Goal: Task Accomplishment & Management: Complete application form

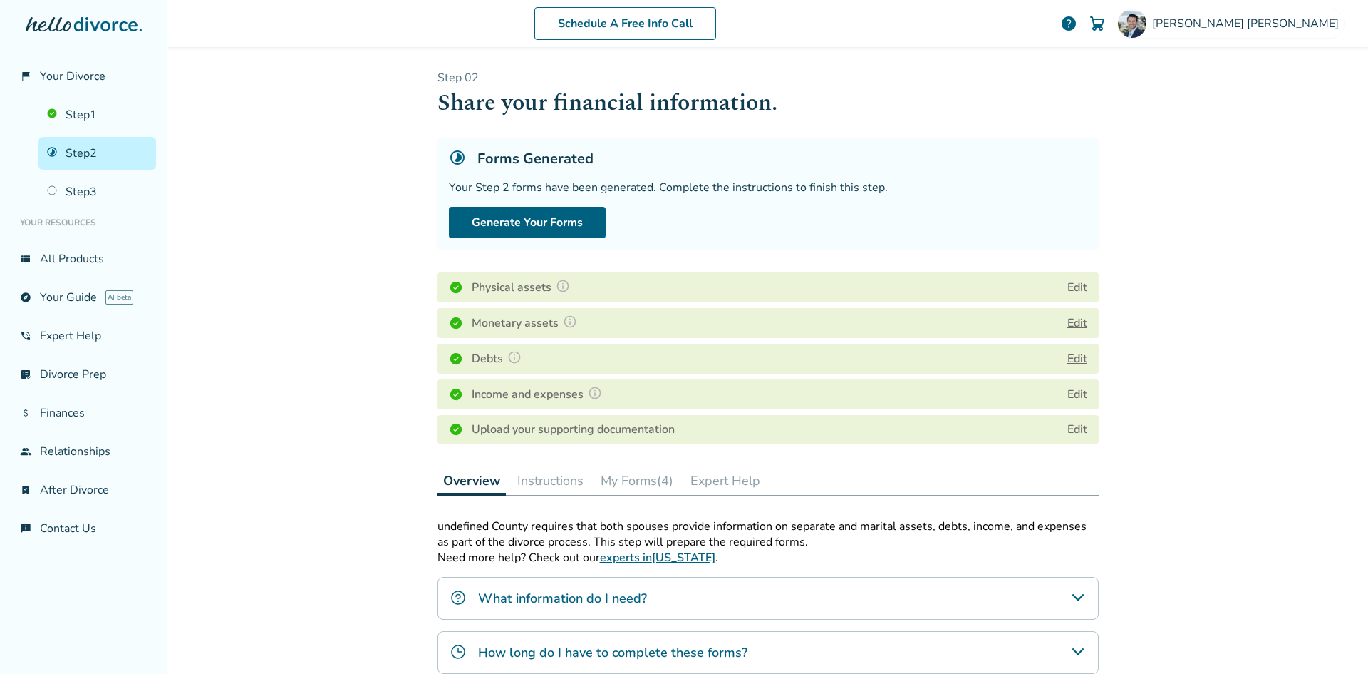
click at [1075, 430] on link "Edit" at bounding box center [1078, 429] width 20 height 16
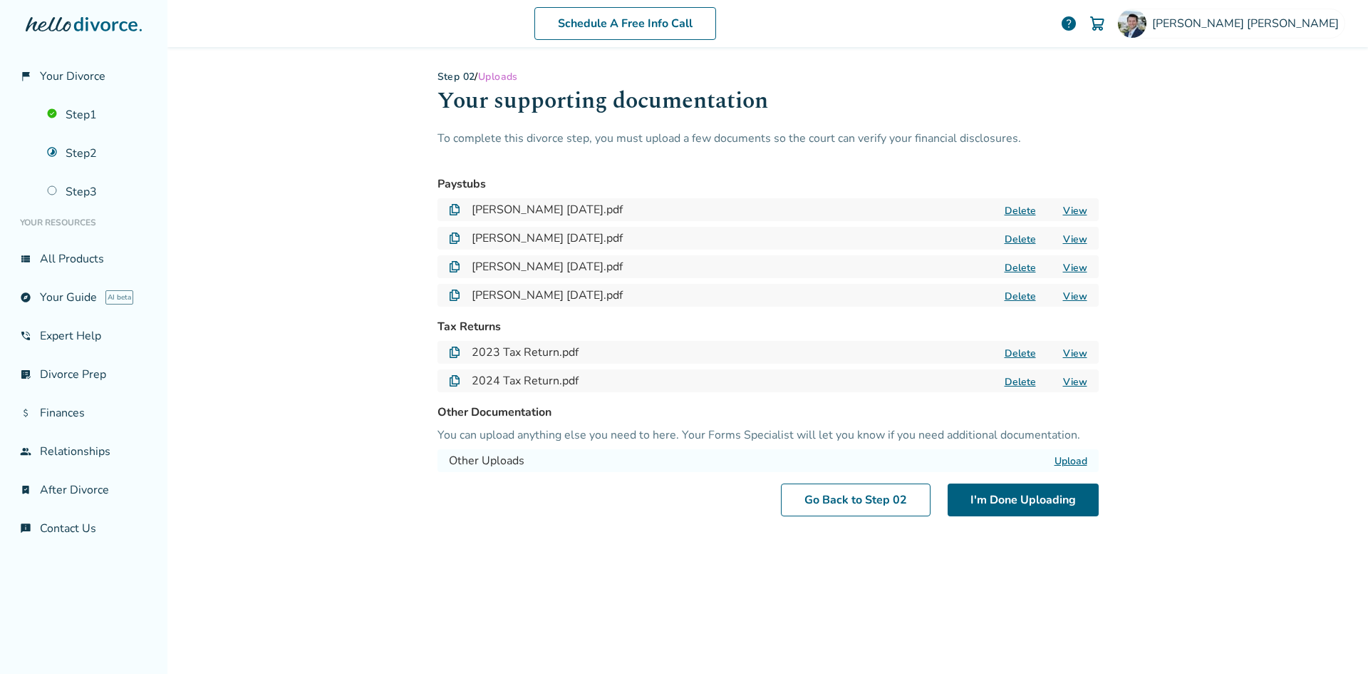
click at [1011, 210] on button "Delete" at bounding box center [1021, 210] width 40 height 15
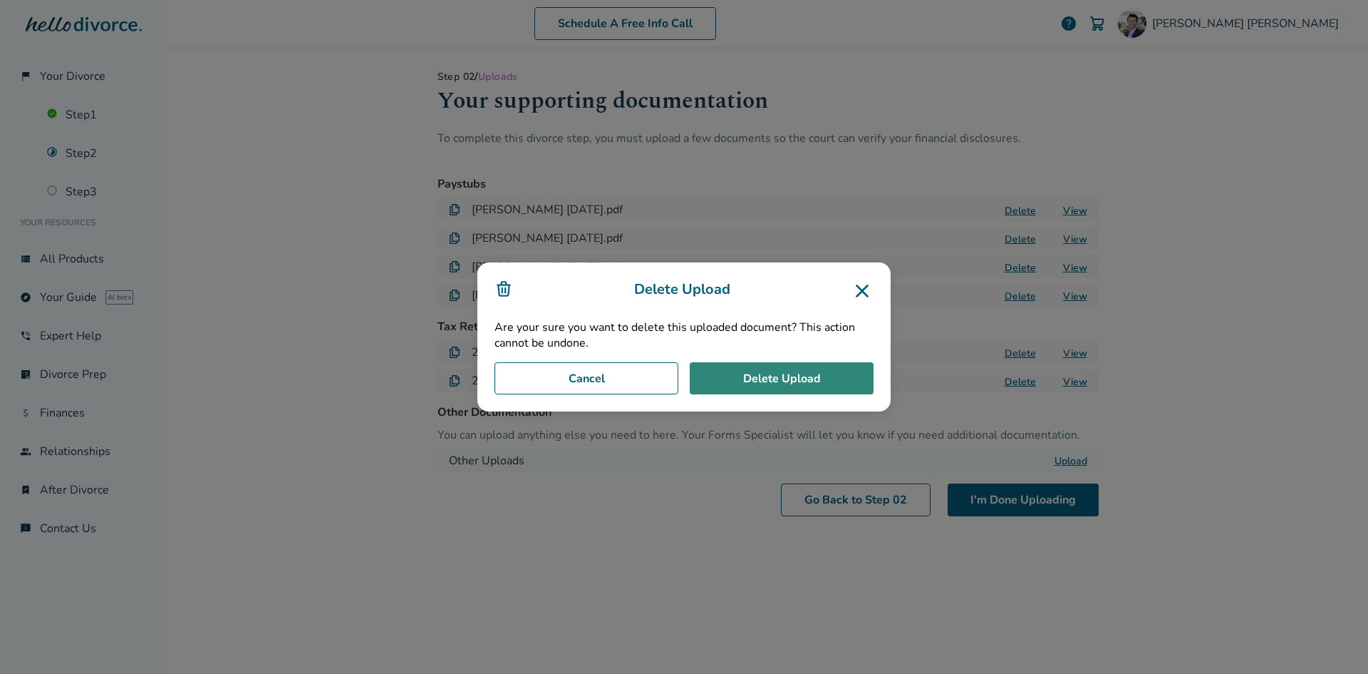
click at [823, 383] on button "Delete Upload" at bounding box center [782, 378] width 184 height 33
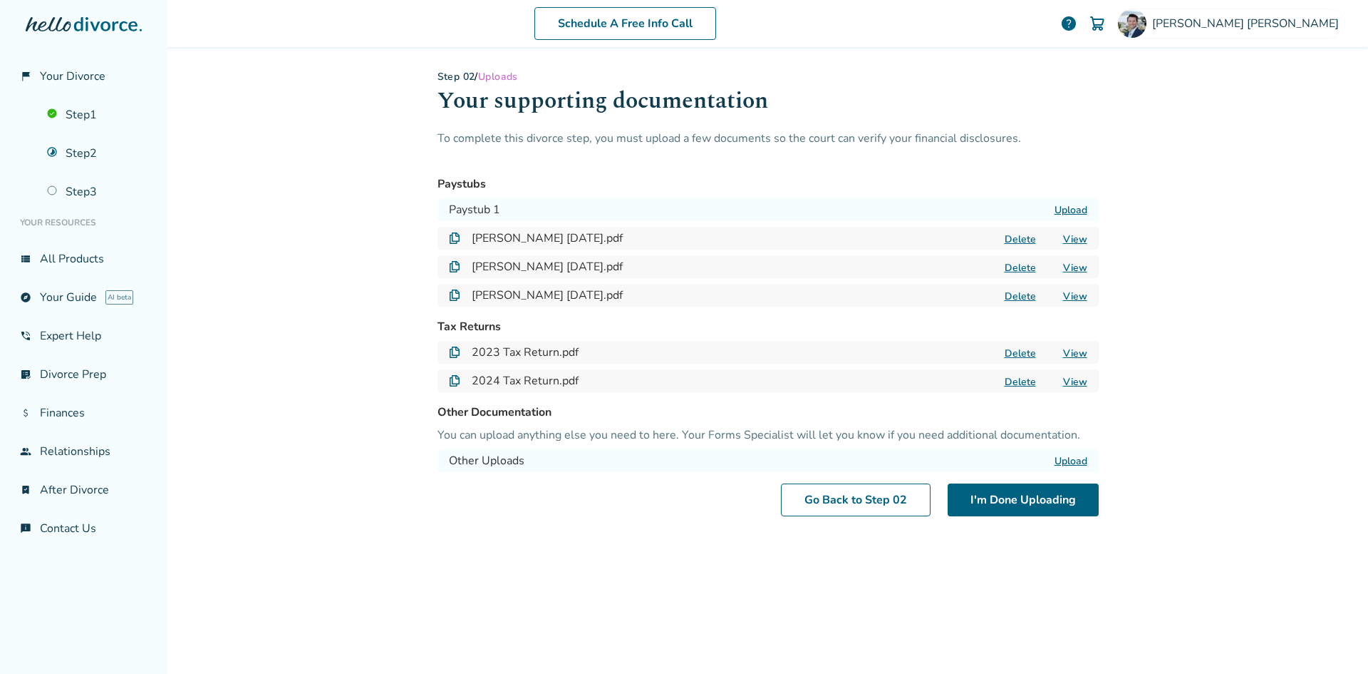
click at [1010, 239] on button "Delete" at bounding box center [1021, 239] width 40 height 15
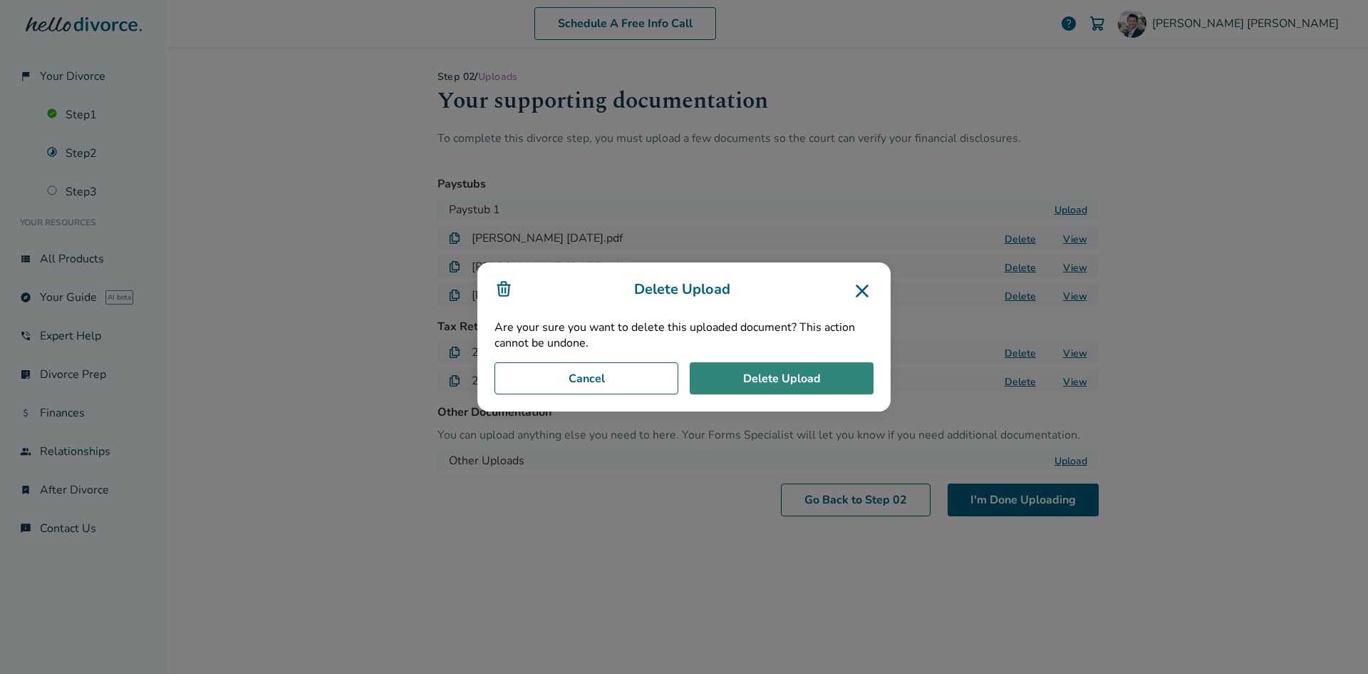
click at [828, 366] on button "Delete Upload" at bounding box center [782, 378] width 184 height 33
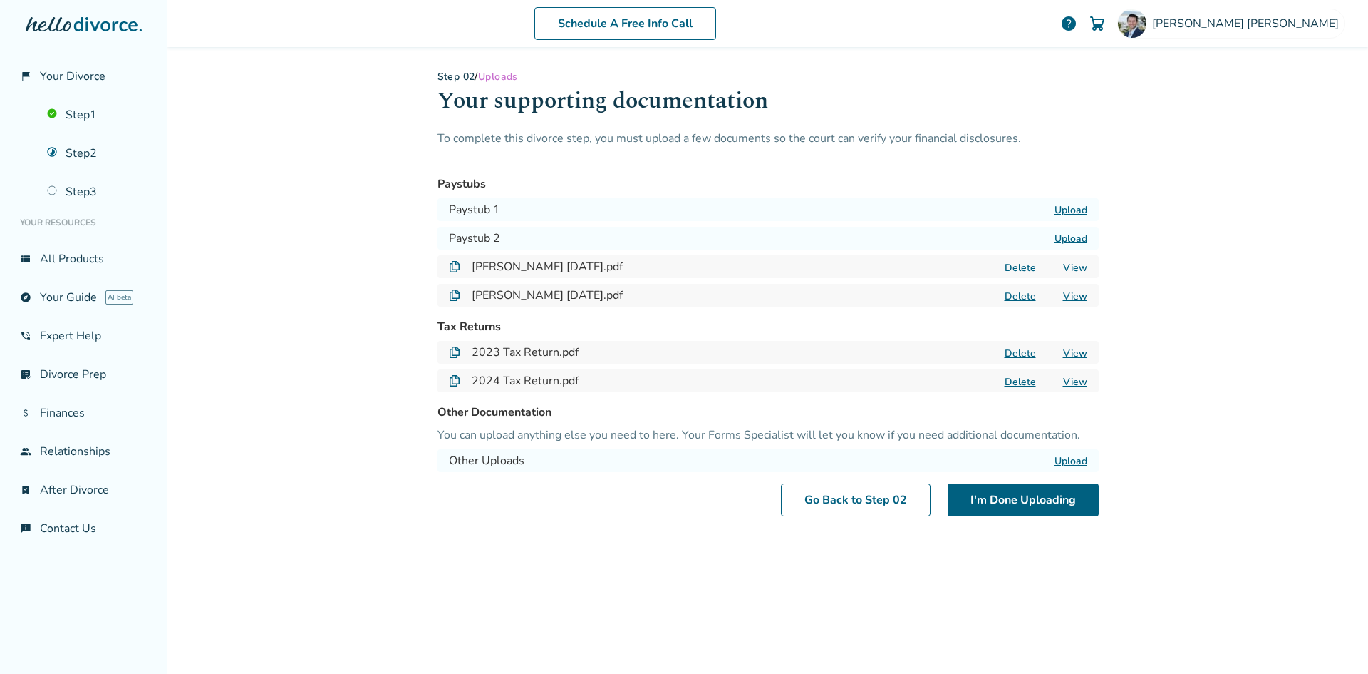
click at [1006, 262] on button "Delete" at bounding box center [1021, 267] width 40 height 15
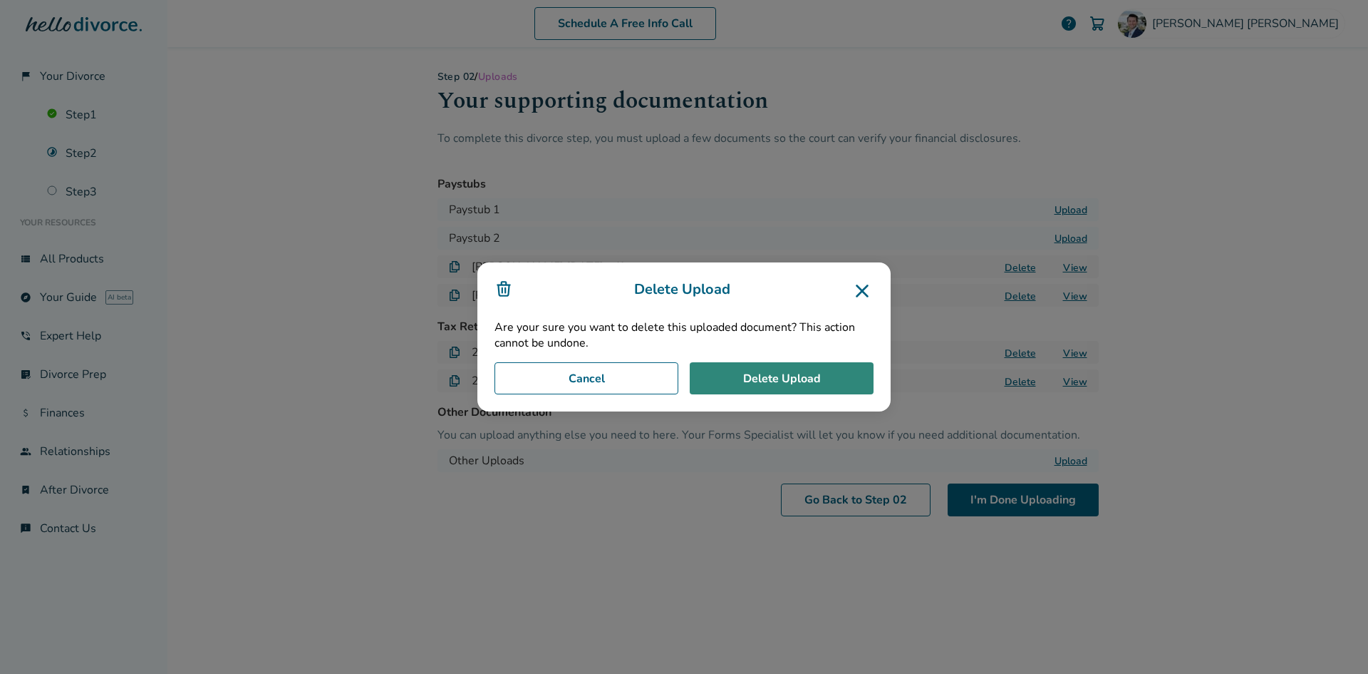
click at [806, 393] on button "Delete Upload" at bounding box center [782, 378] width 184 height 33
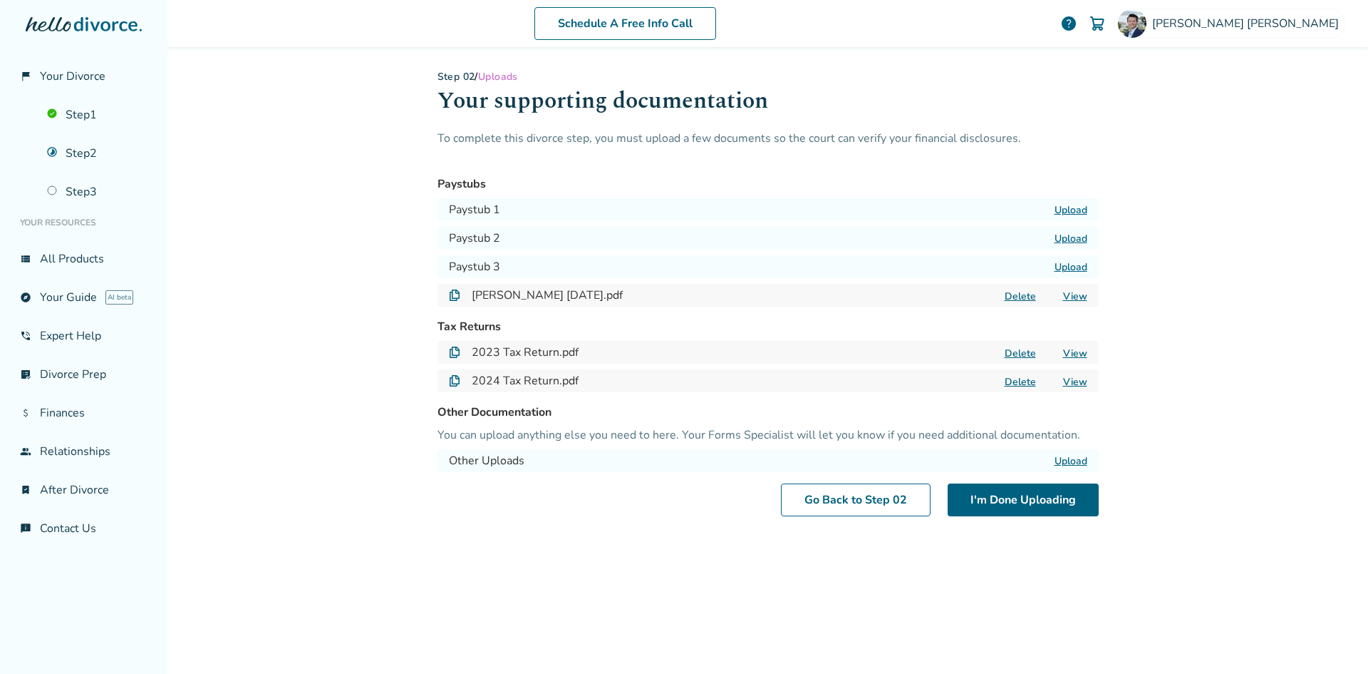
click at [1014, 295] on button "Delete" at bounding box center [1021, 296] width 40 height 15
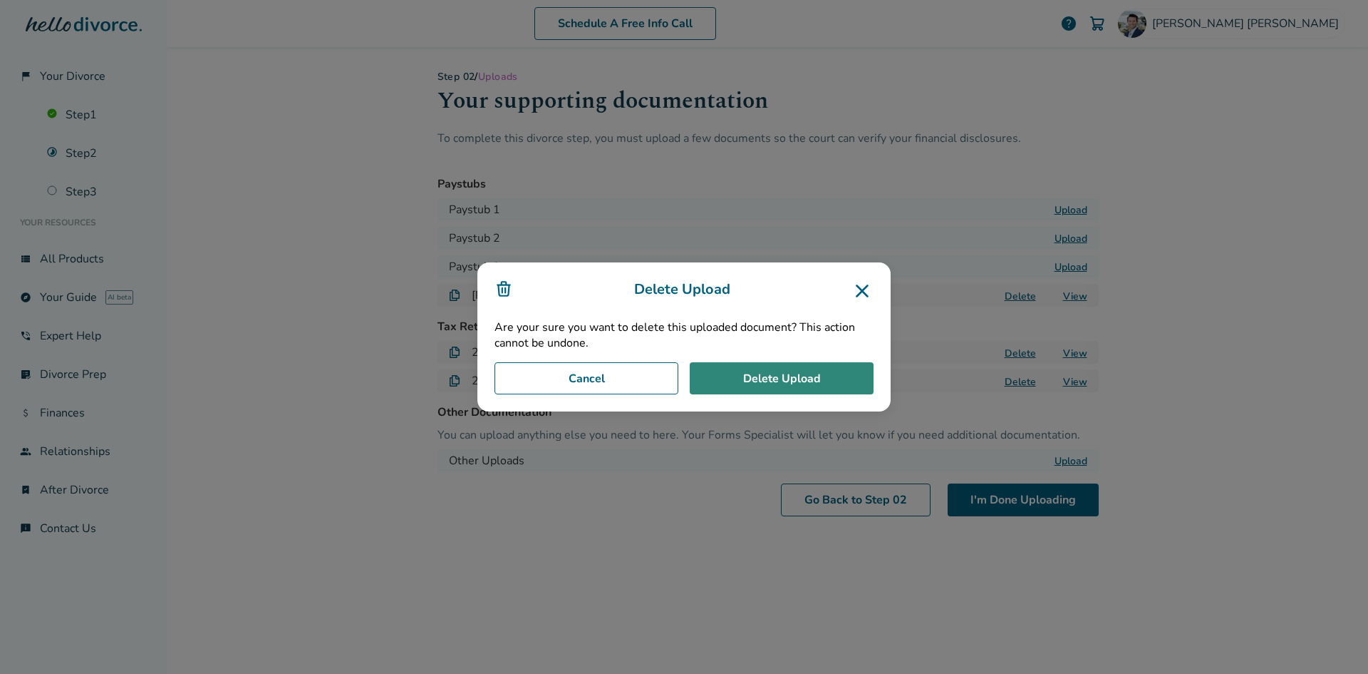
click at [797, 381] on button "Delete Upload" at bounding box center [782, 378] width 184 height 33
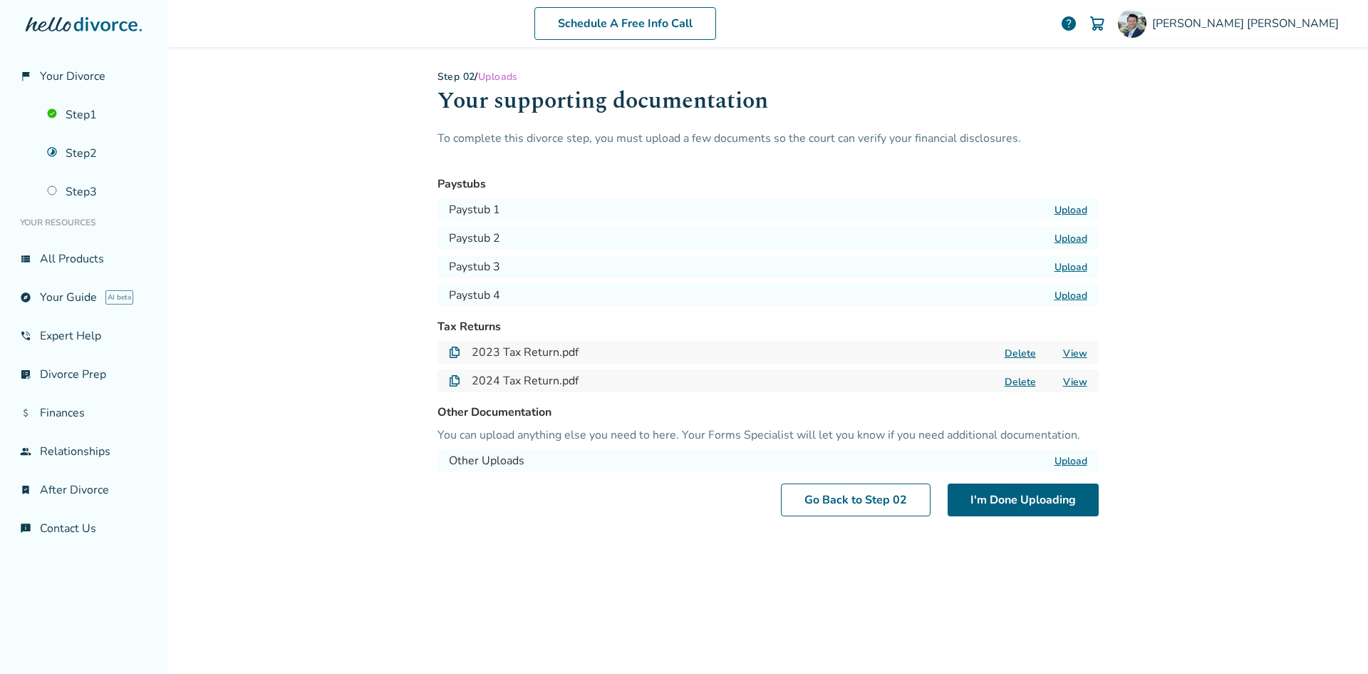
click at [1064, 208] on label "Upload" at bounding box center [1071, 210] width 33 height 14
click at [1057, 208] on label "Upload" at bounding box center [1071, 210] width 33 height 14
click at [0, 0] on input "Upload" at bounding box center [0, 0] width 0 height 0
click at [1075, 242] on label "Upload" at bounding box center [1071, 239] width 33 height 14
click at [0, 0] on input "Upload" at bounding box center [0, 0] width 0 height 0
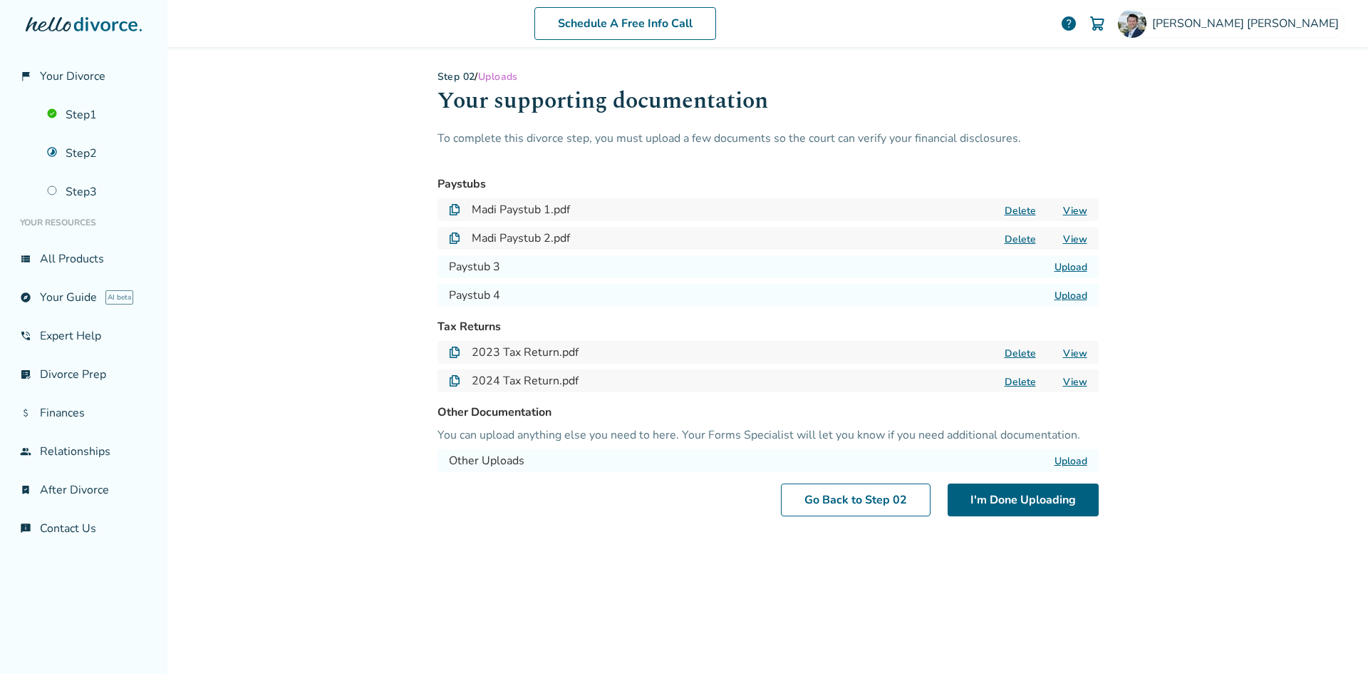
click at [1068, 270] on label "Upload" at bounding box center [1071, 267] width 33 height 14
click at [0, 0] on input "Upload" at bounding box center [0, 0] width 0 height 0
click at [1065, 296] on label "Upload" at bounding box center [1071, 296] width 33 height 14
click at [0, 0] on input "Upload" at bounding box center [0, 0] width 0 height 0
click at [1241, 497] on div "Schedule A Free Info Call [PERSON_NAME] help Schedule A Free Call Ryan Thomason…" at bounding box center [767, 337] width 1201 height 674
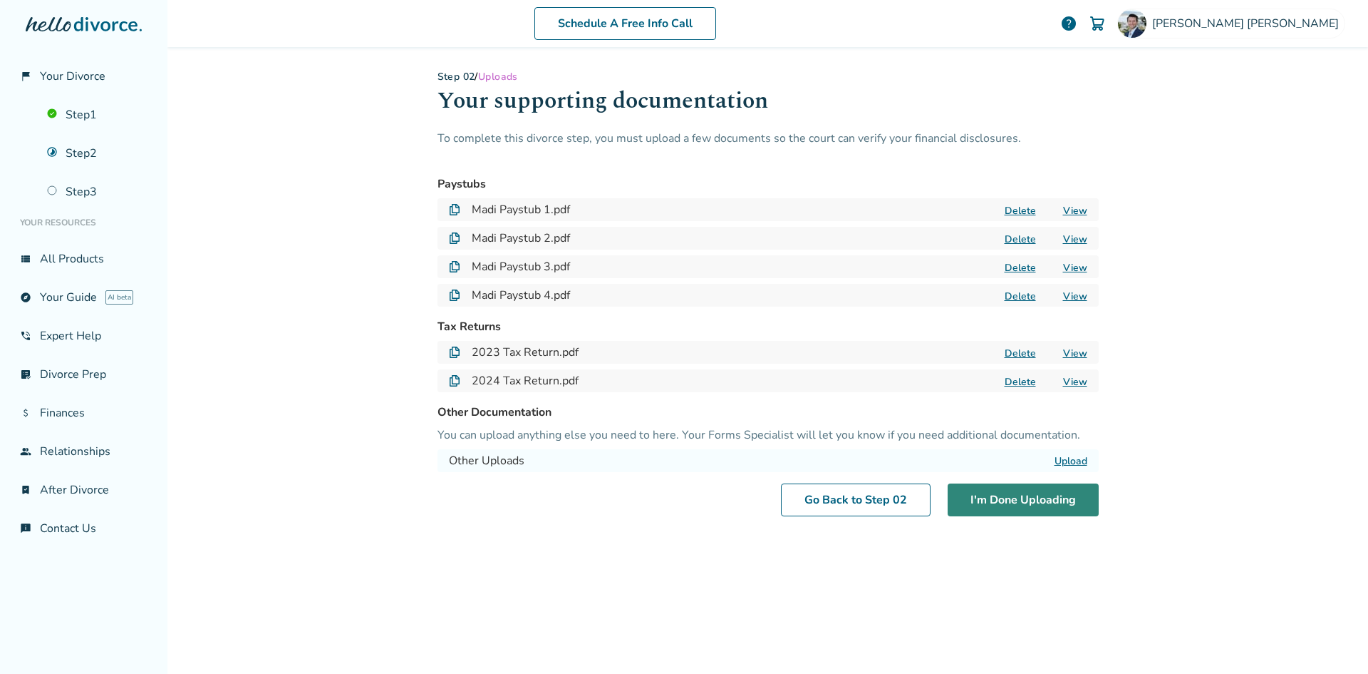
click at [1022, 503] on button "I'm Done Uploading" at bounding box center [1023, 499] width 151 height 33
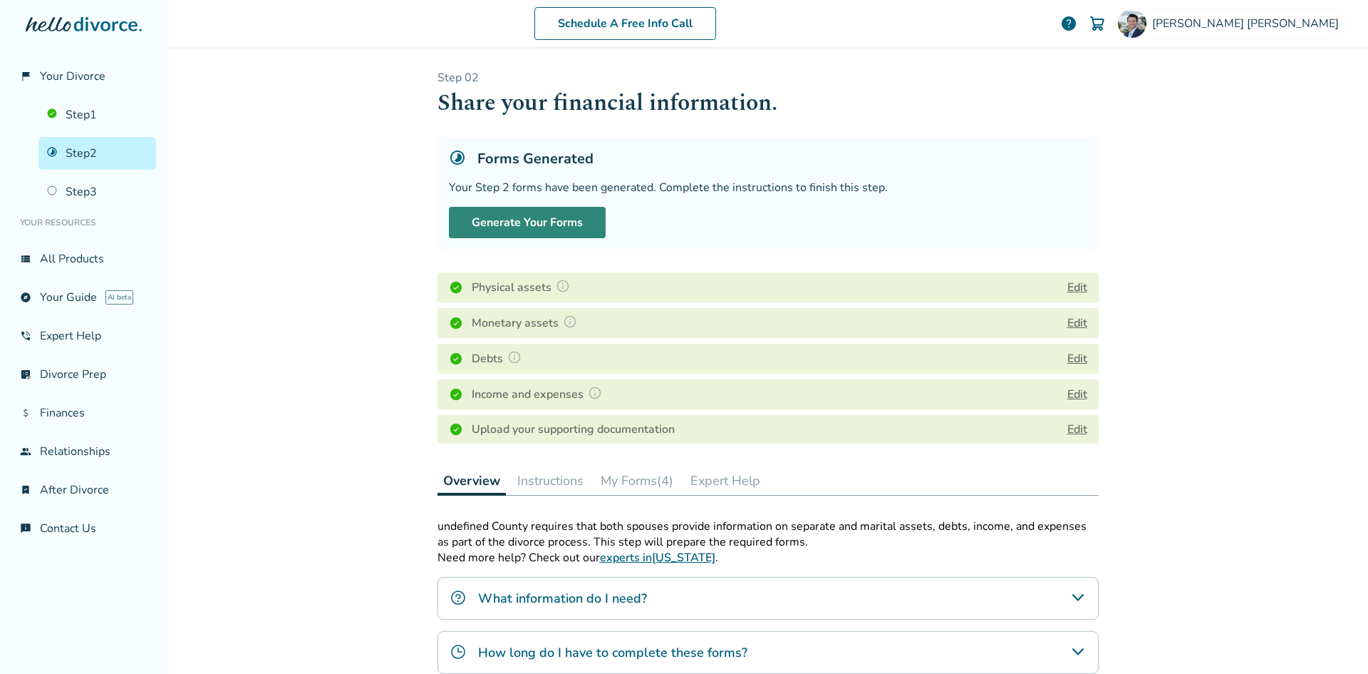
click at [497, 226] on button "Generate Your Forms" at bounding box center [527, 222] width 157 height 31
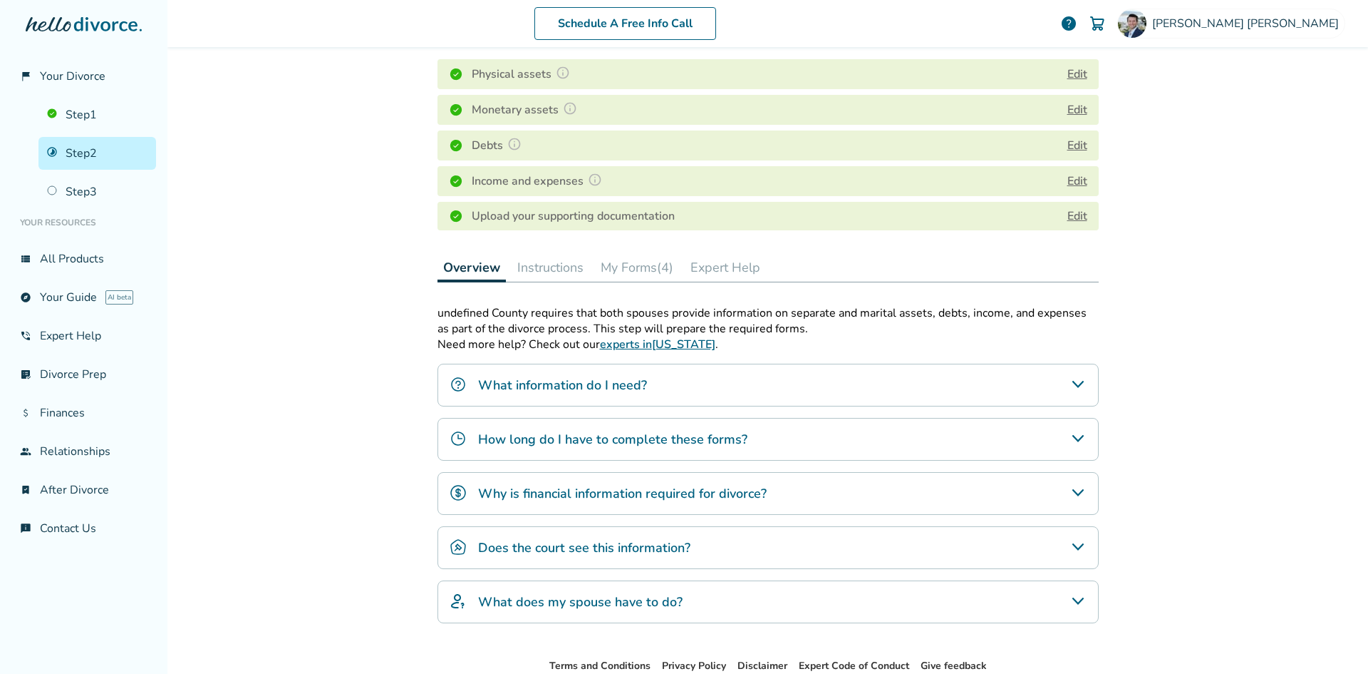
scroll to position [214, 0]
click at [652, 279] on button "My Forms (4)" at bounding box center [637, 266] width 84 height 29
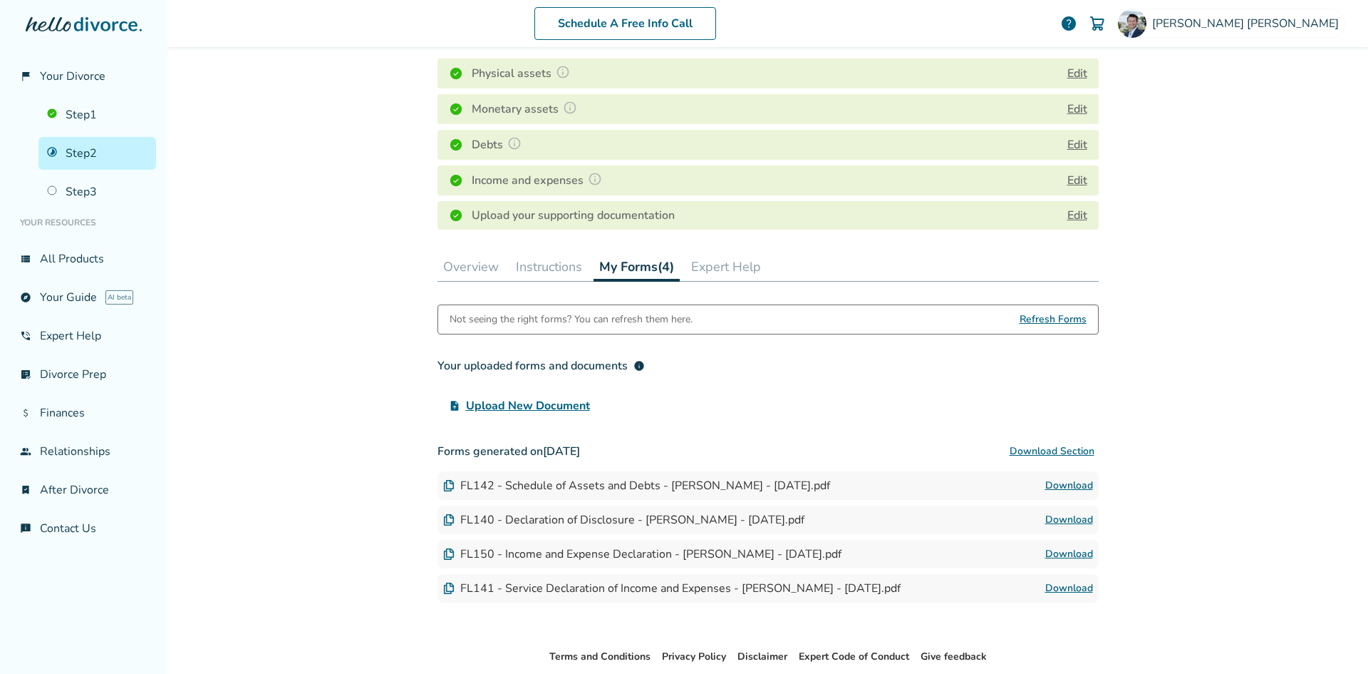
click at [1051, 323] on span "Refresh Forms" at bounding box center [1053, 319] width 67 height 29
drag, startPoint x: 457, startPoint y: 368, endPoint x: 573, endPoint y: 365, distance: 116.2
click at [572, 366] on div "Your uploaded forms and documents info" at bounding box center [541, 365] width 207 height 17
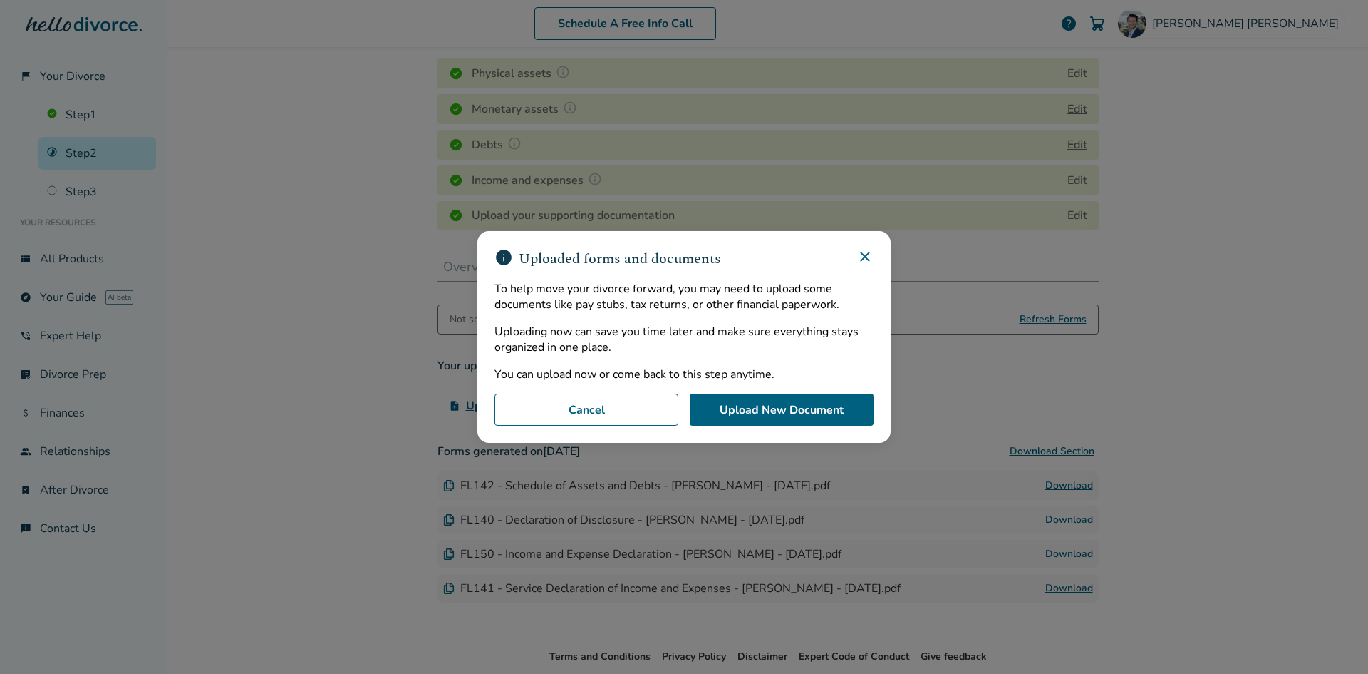
click at [574, 365] on div "To help move your divorce forward, you may need to upload some documents like p…" at bounding box center [684, 331] width 379 height 101
click at [748, 411] on button "Upload New Document" at bounding box center [782, 409] width 184 height 33
click at [579, 423] on button "Cancel" at bounding box center [587, 409] width 184 height 33
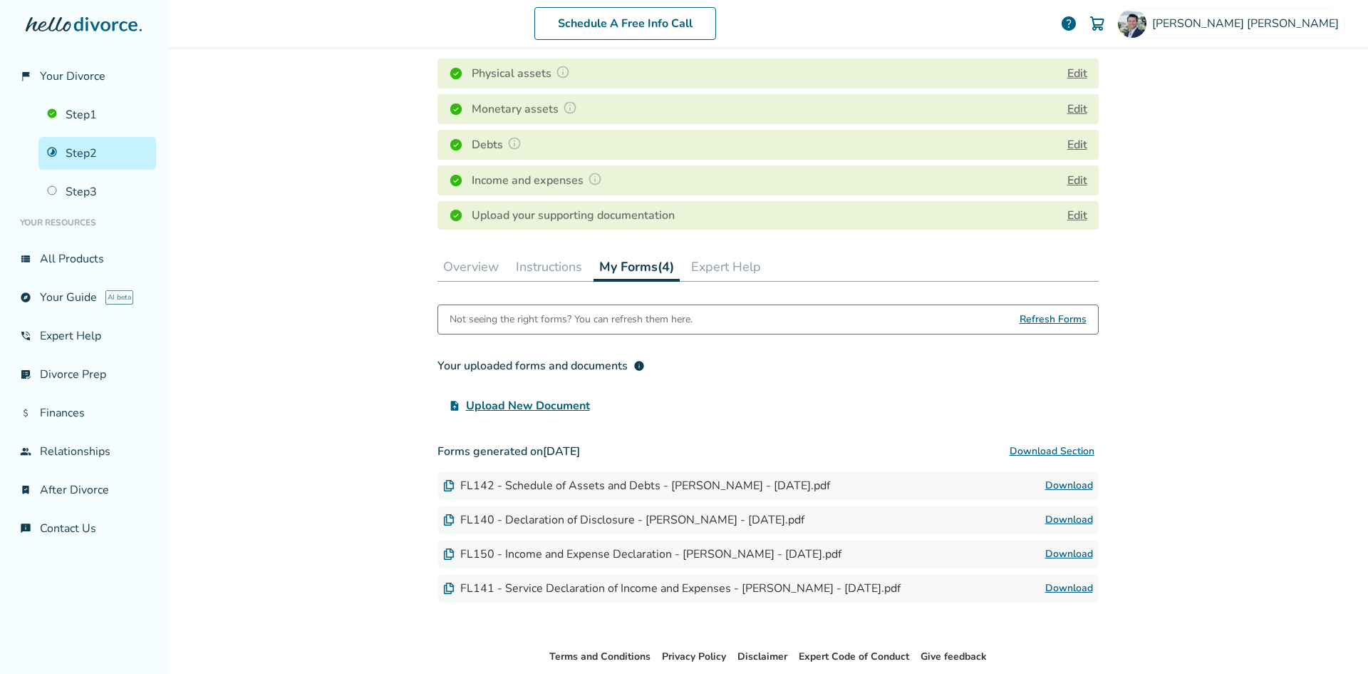
click at [466, 268] on button "Overview" at bounding box center [471, 266] width 67 height 29
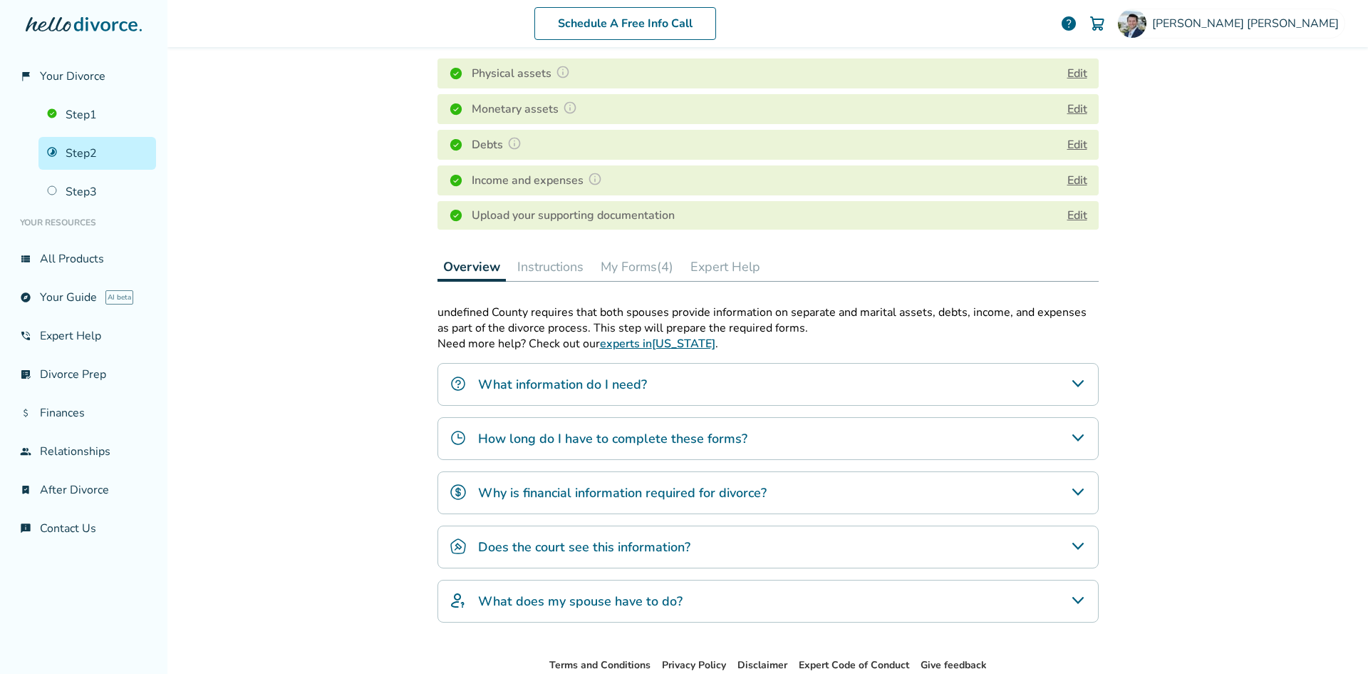
click at [538, 270] on button "Instructions" at bounding box center [551, 266] width 78 height 29
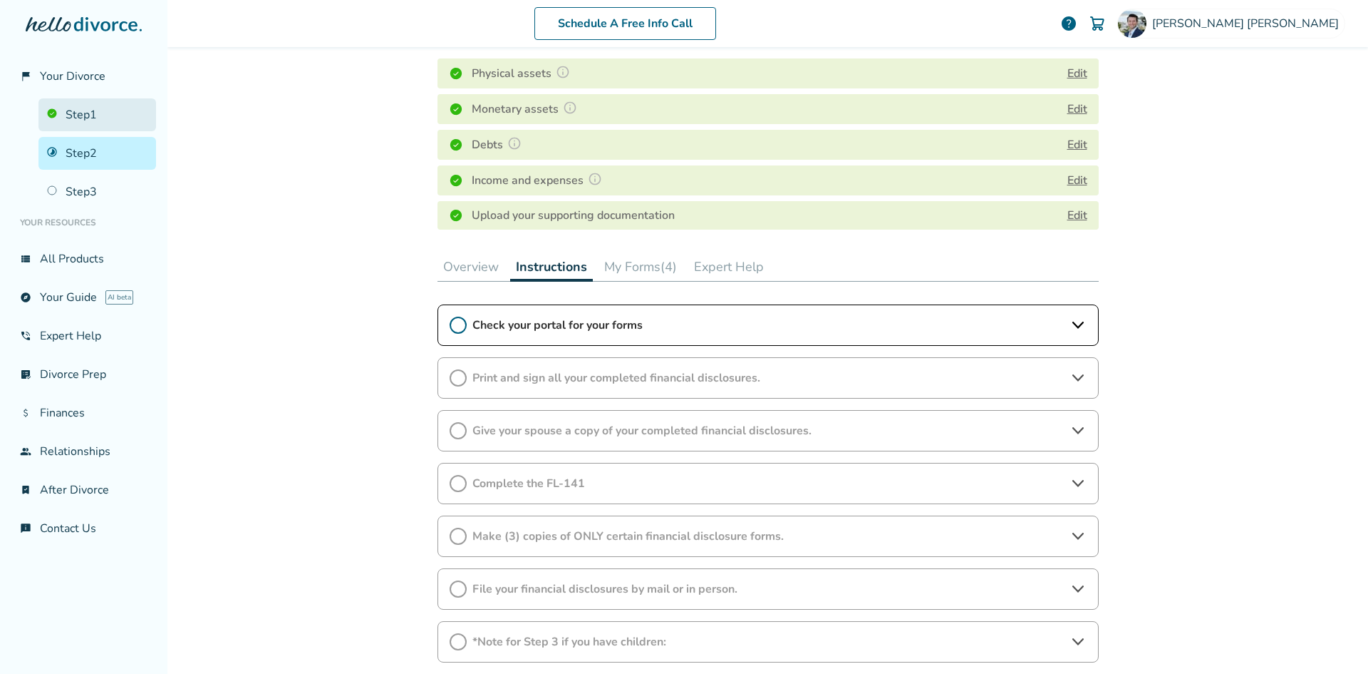
click at [92, 114] on link "Step 1" at bounding box center [97, 114] width 118 height 33
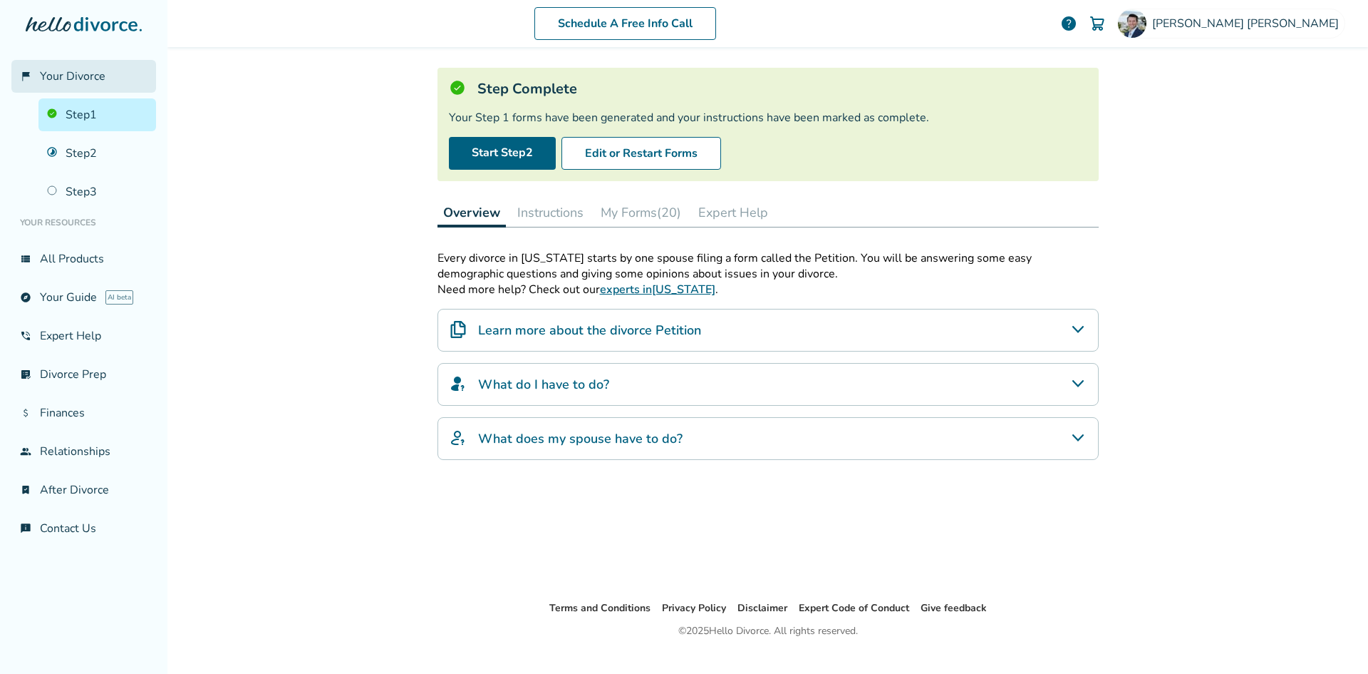
click at [53, 74] on span "Your Divorce" at bounding box center [73, 76] width 66 height 16
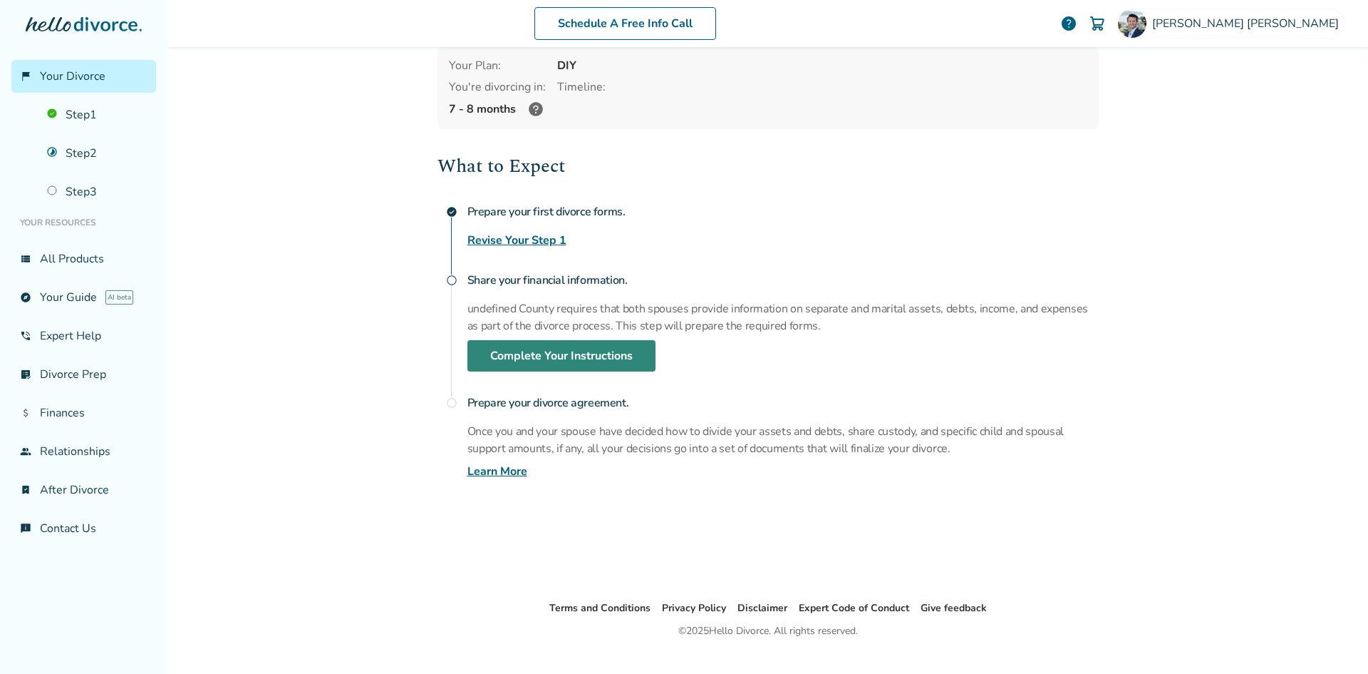
click at [518, 354] on link "Complete Your Instructions" at bounding box center [562, 355] width 188 height 31
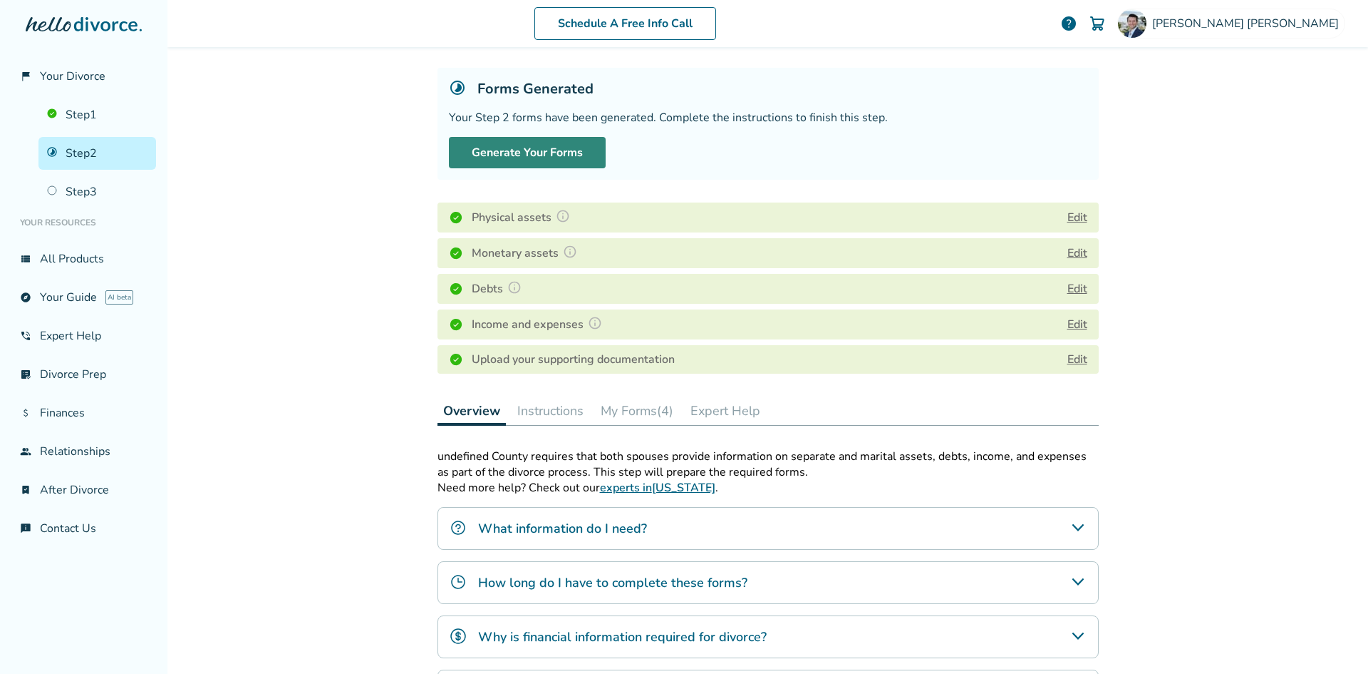
click at [511, 150] on button "Generate Your Forms" at bounding box center [527, 152] width 157 height 31
click at [613, 414] on button "My Forms (8)" at bounding box center [637, 410] width 84 height 29
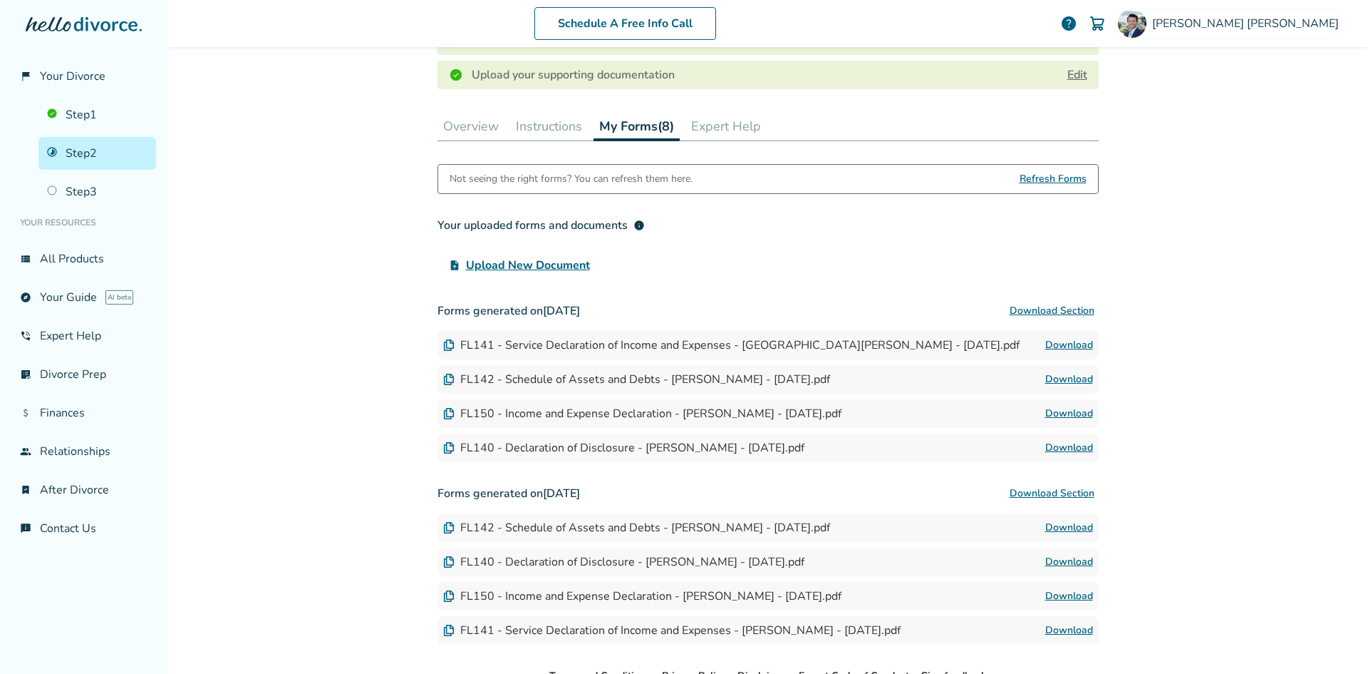
scroll to position [355, 0]
click at [1051, 306] on button "Download Section" at bounding box center [1052, 310] width 93 height 29
click at [1240, 251] on div "Schedule A Free Info Call [PERSON_NAME] help Schedule A Free Call Ryan Thomason…" at bounding box center [767, 337] width 1201 height 674
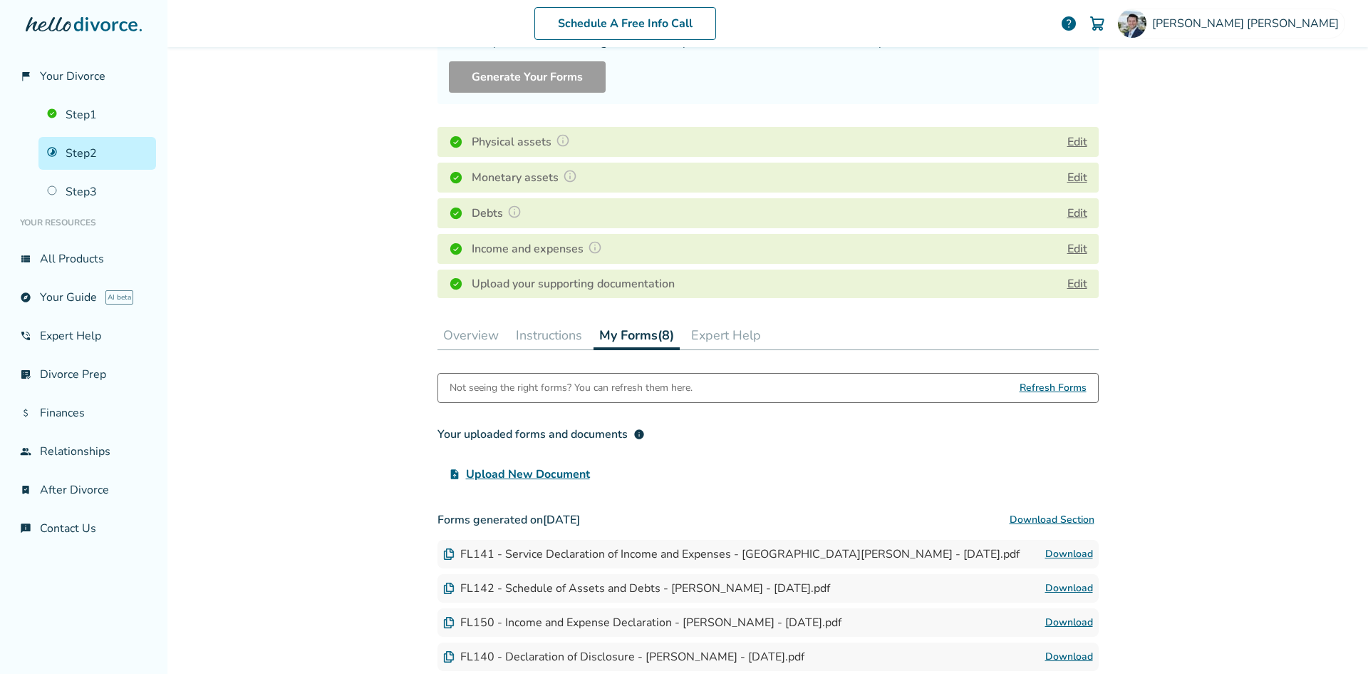
scroll to position [0, 0]
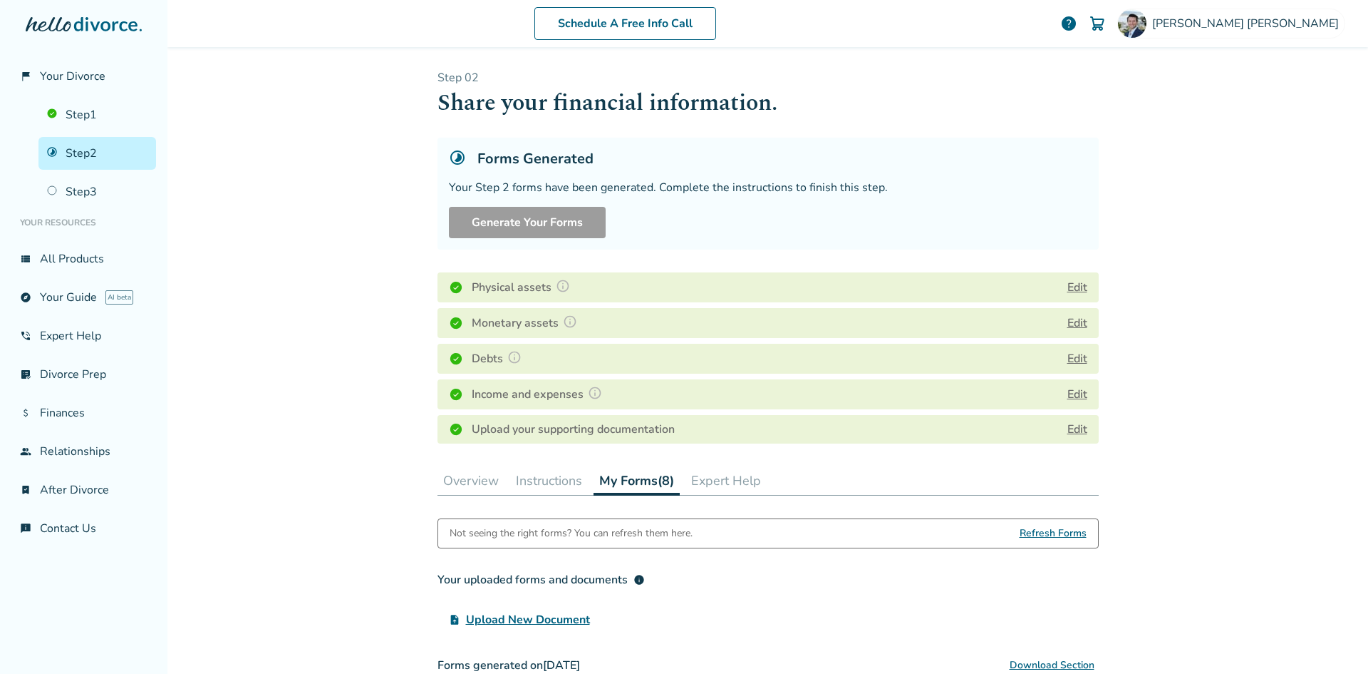
click at [464, 485] on button "Overview" at bounding box center [471, 480] width 67 height 29
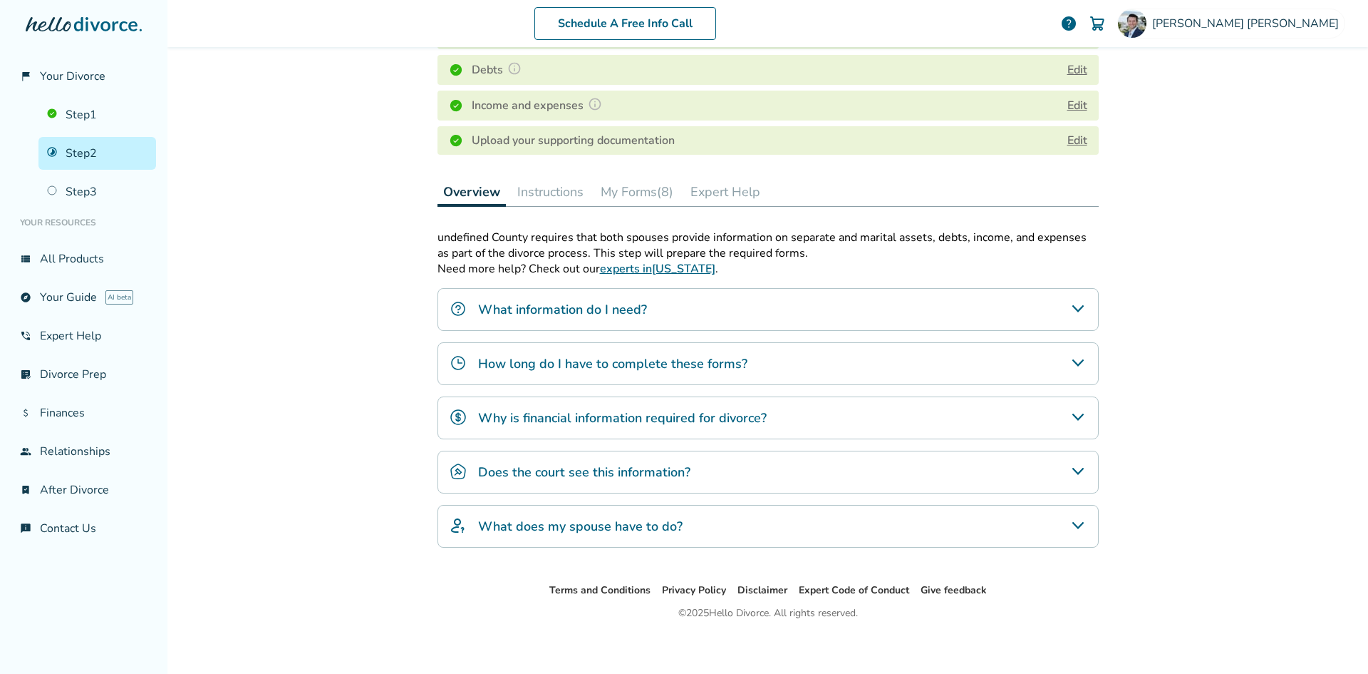
scroll to position [297, 0]
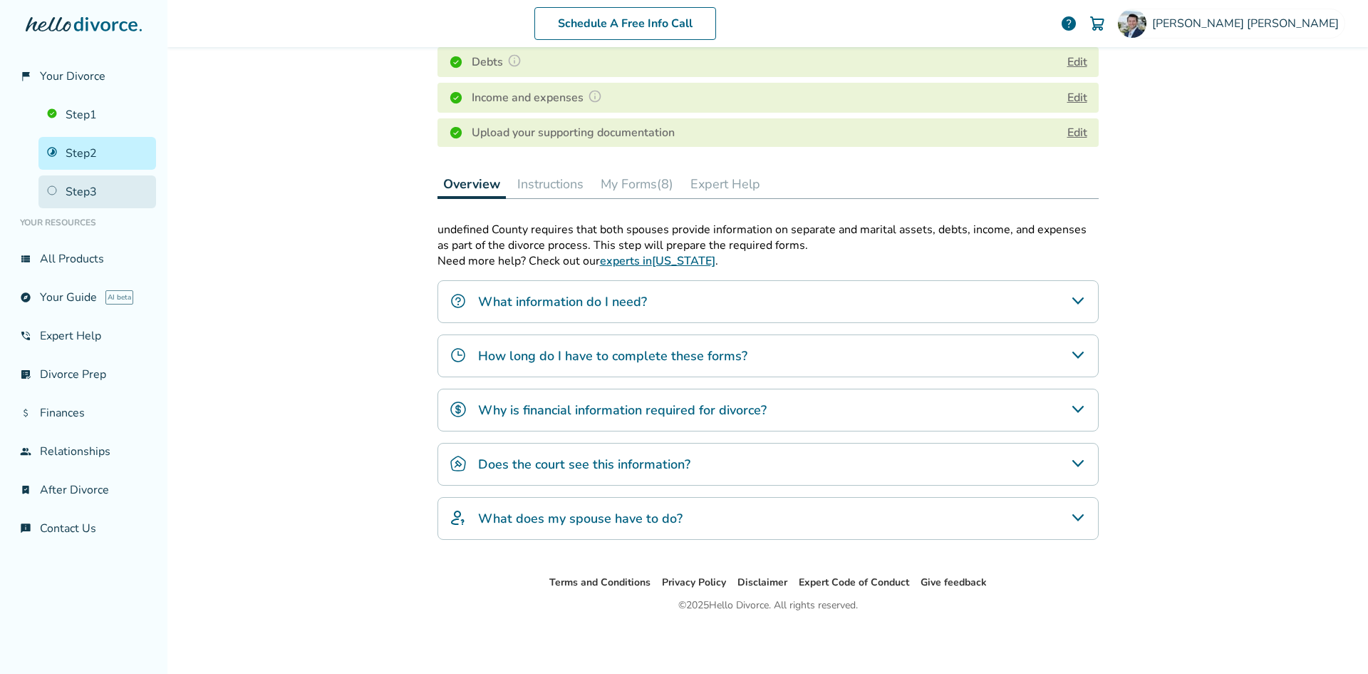
click at [100, 192] on link "Step 3" at bounding box center [97, 191] width 118 height 33
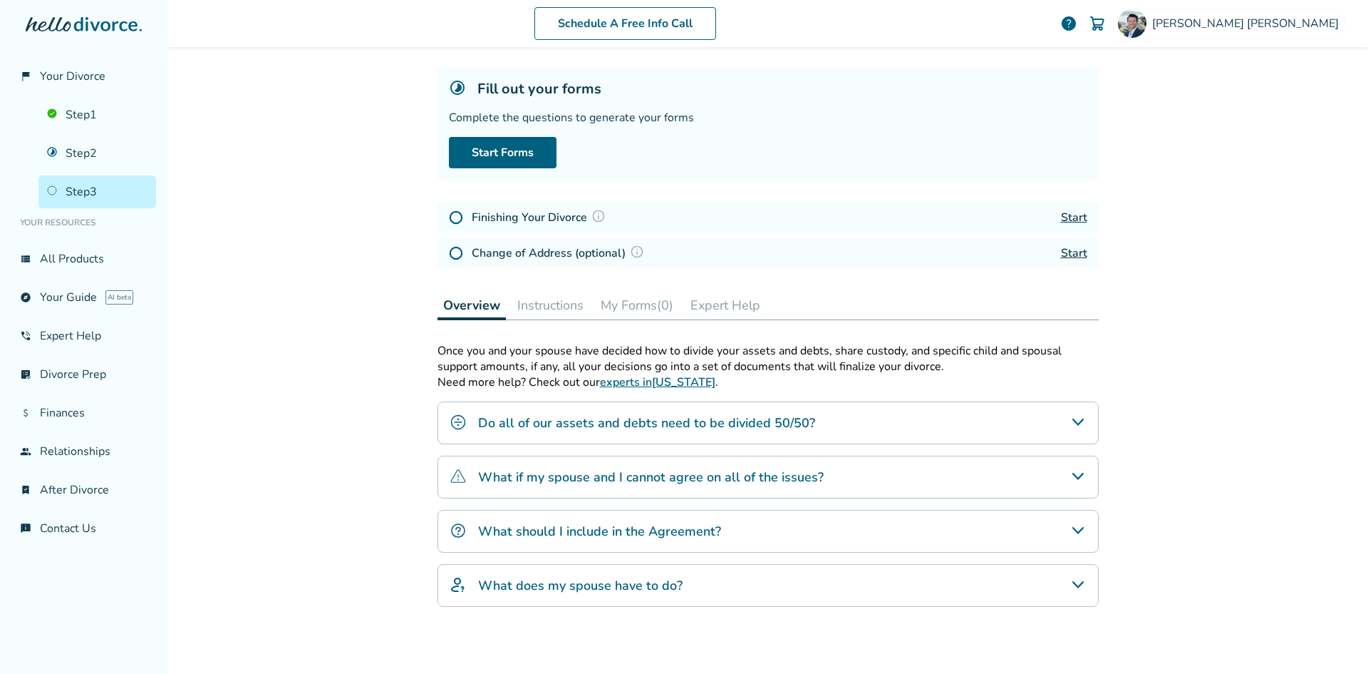
click at [537, 310] on button "Instructions" at bounding box center [551, 305] width 78 height 29
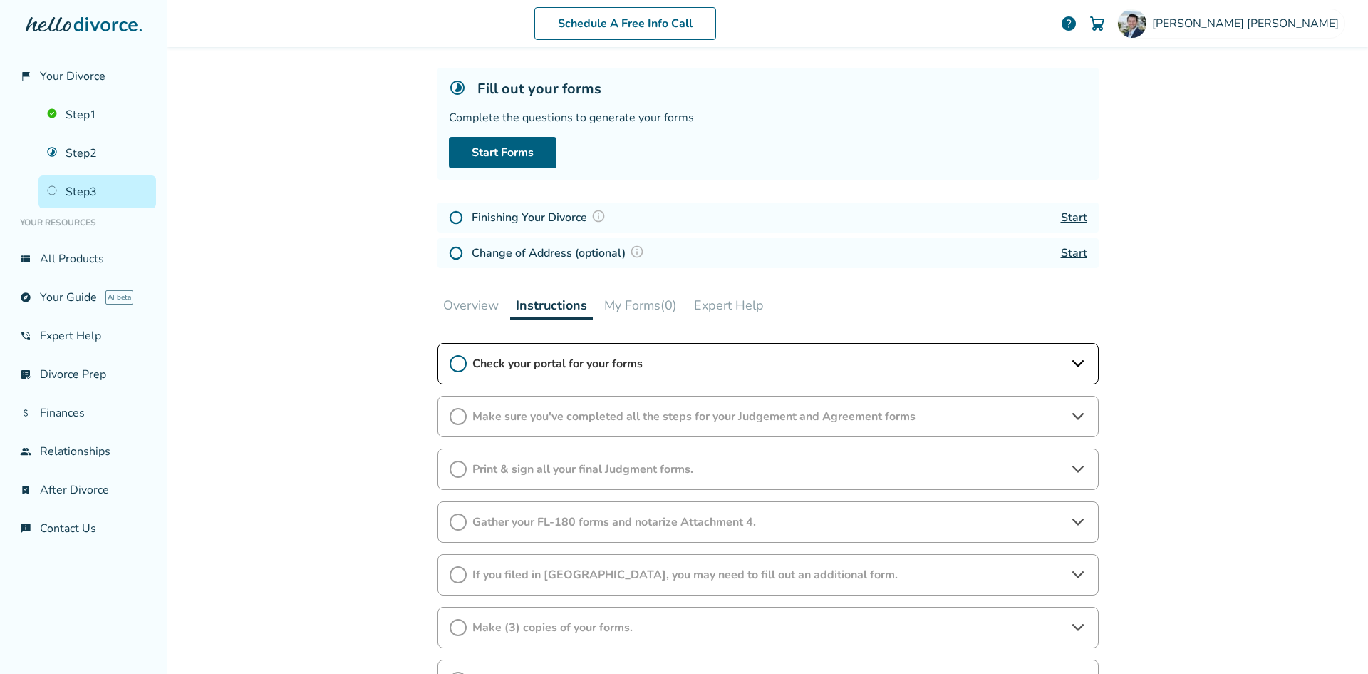
click at [453, 310] on button "Overview" at bounding box center [471, 305] width 67 height 29
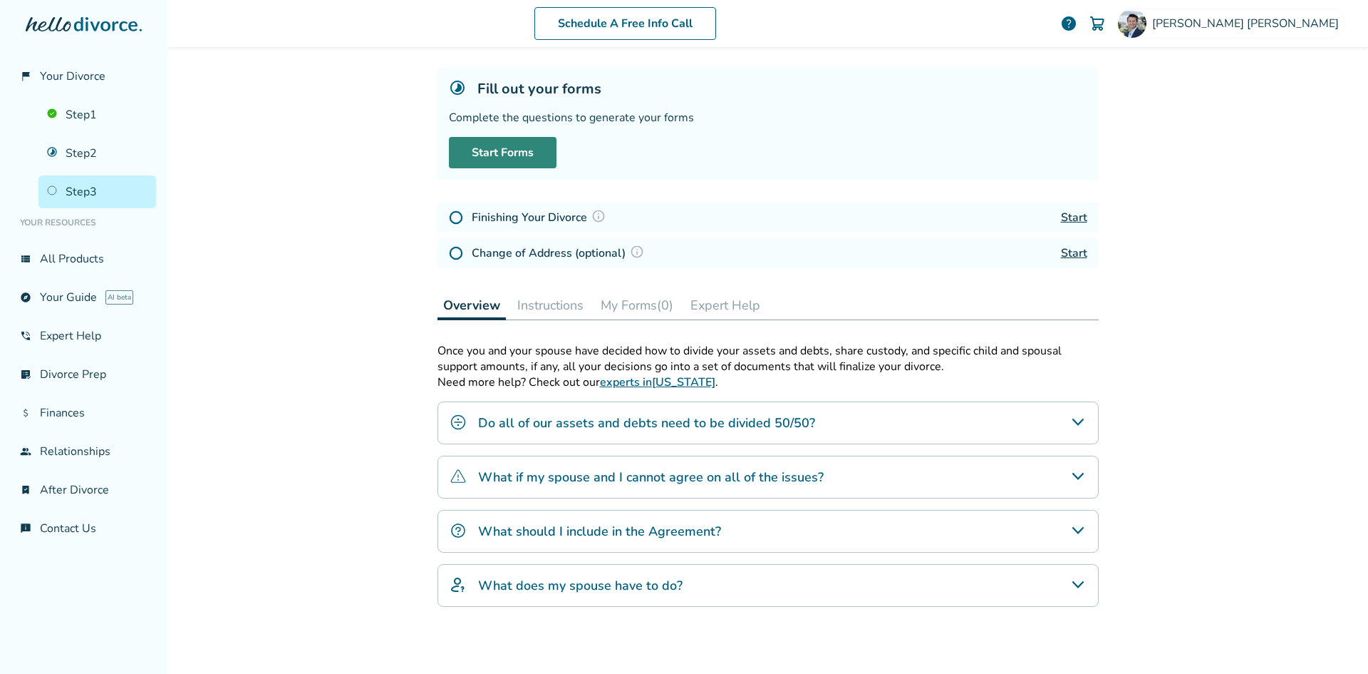
click at [486, 153] on link "Start Forms" at bounding box center [503, 152] width 108 height 31
